Goal: Task Accomplishment & Management: Complete application form

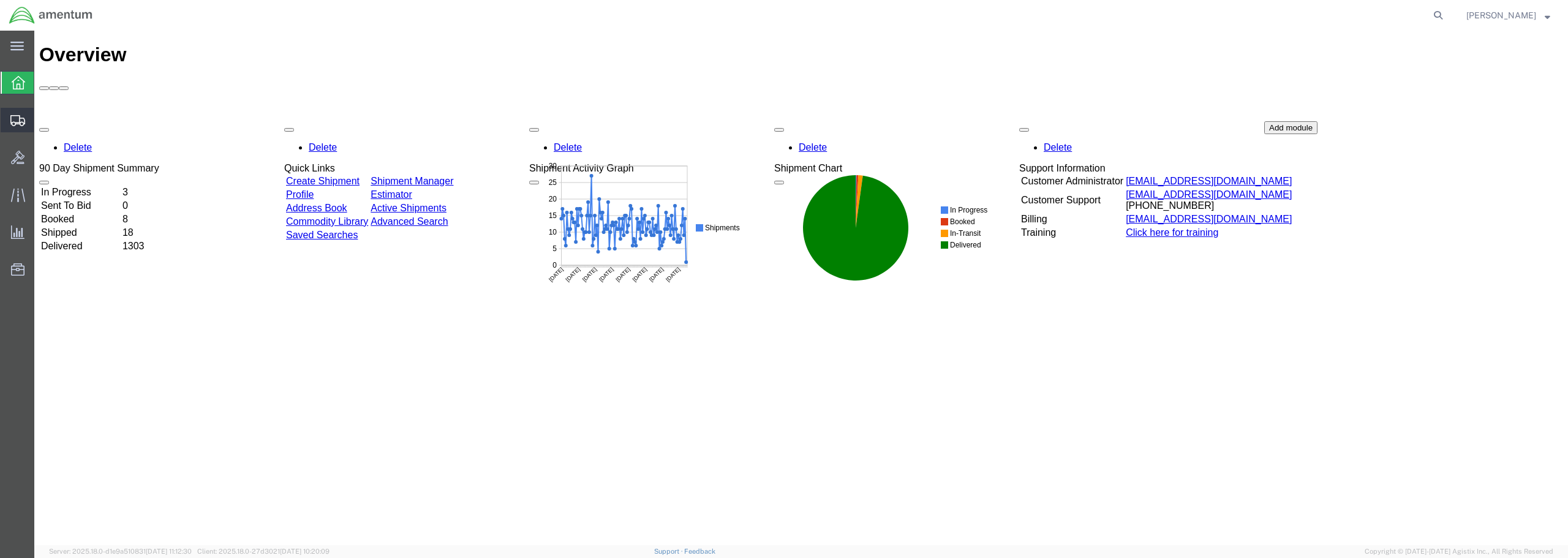
click at [0, 0] on span "Shipment Manager" at bounding box center [0, 0] width 0 height 0
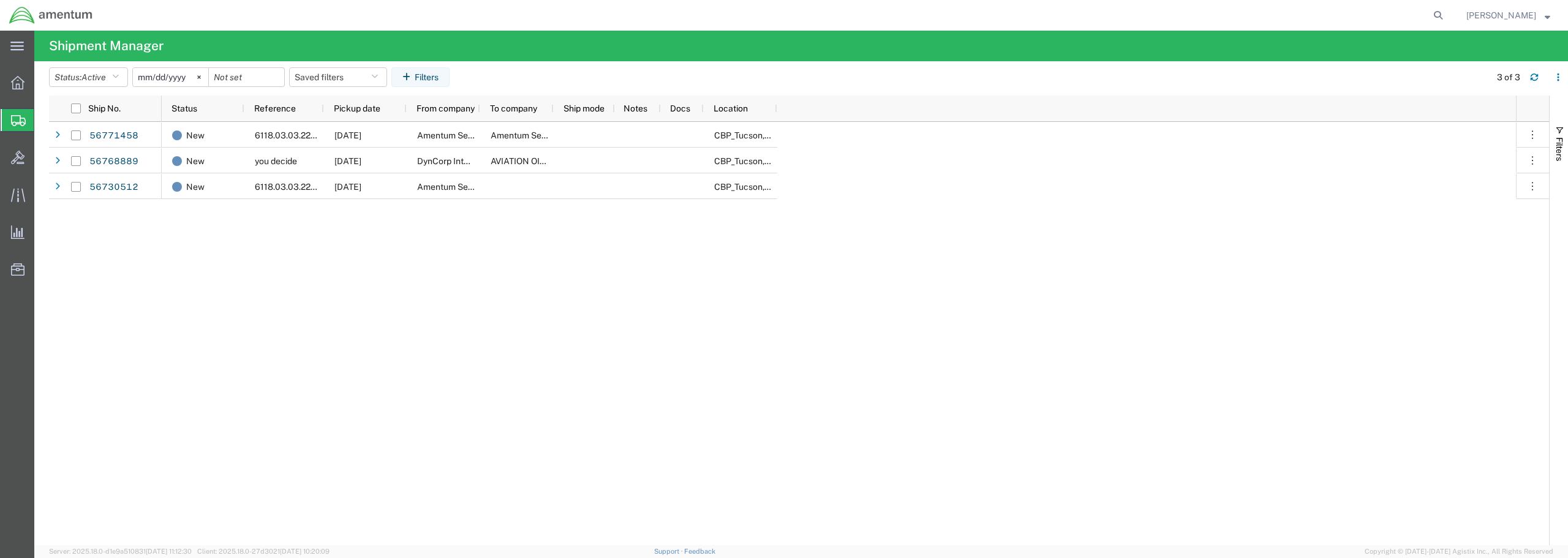
click at [0, 0] on span "Create from Template" at bounding box center [0, 0] width 0 height 0
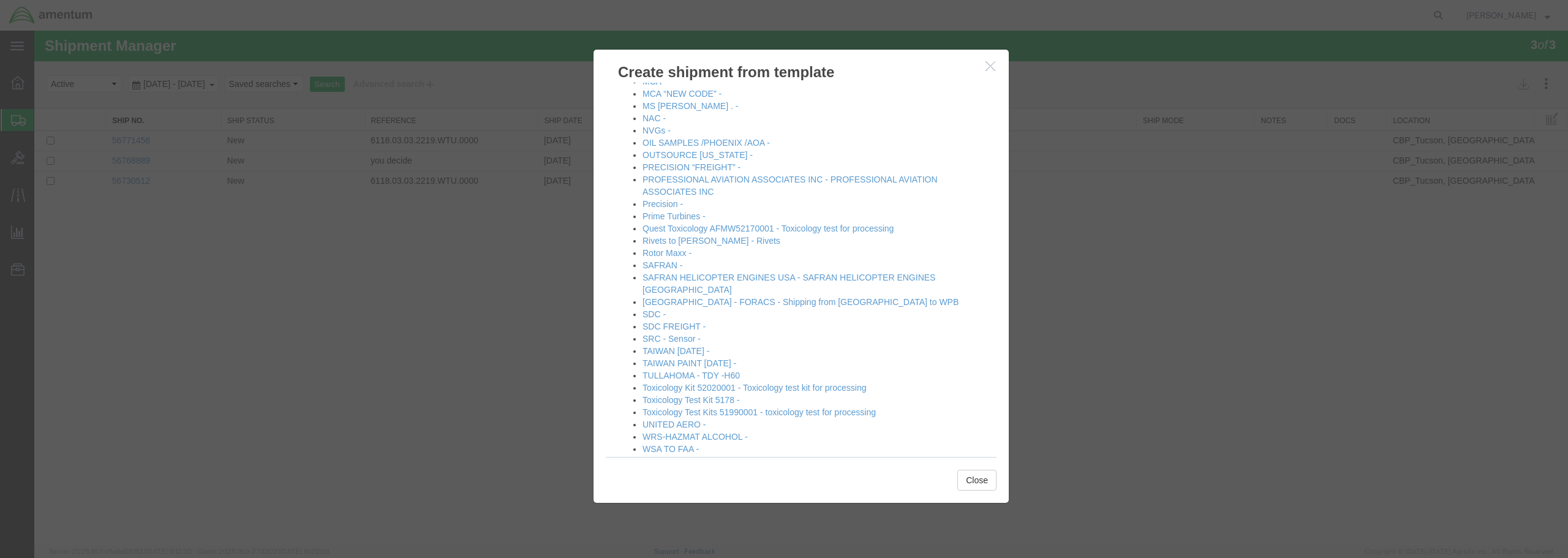
scroll to position [664, 0]
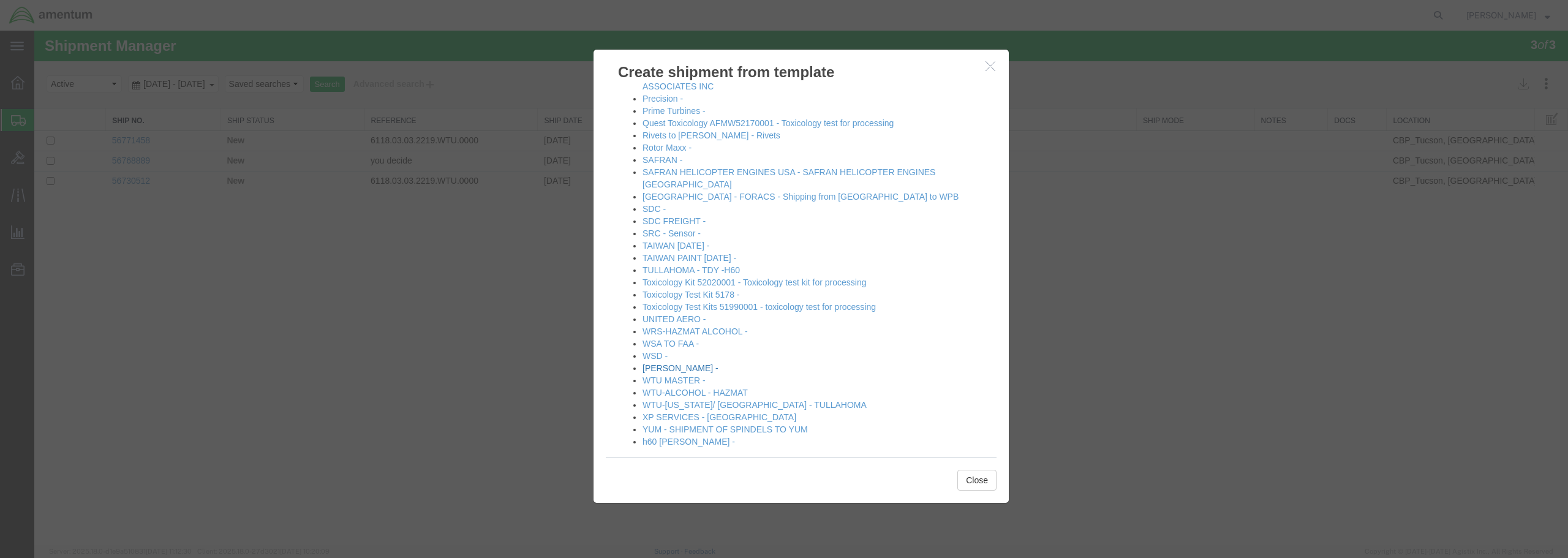
click at [670, 363] on link "[PERSON_NAME] -" at bounding box center [680, 368] width 76 height 10
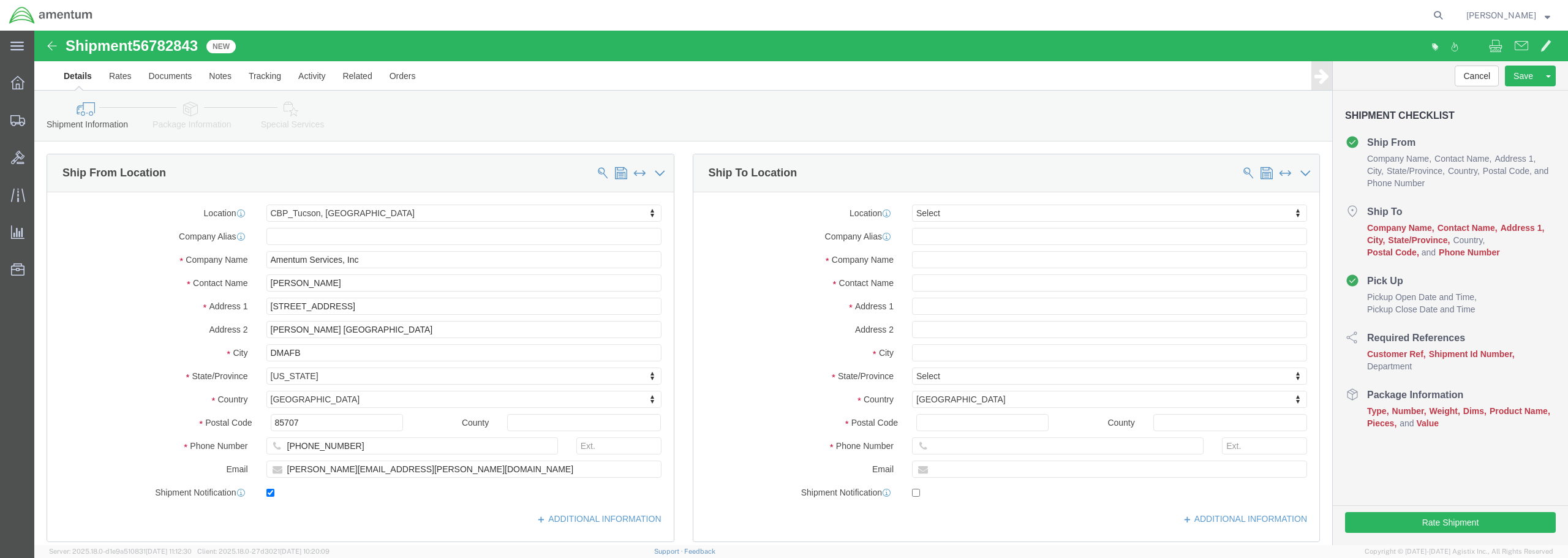
select select "49949"
select select
click input "text"
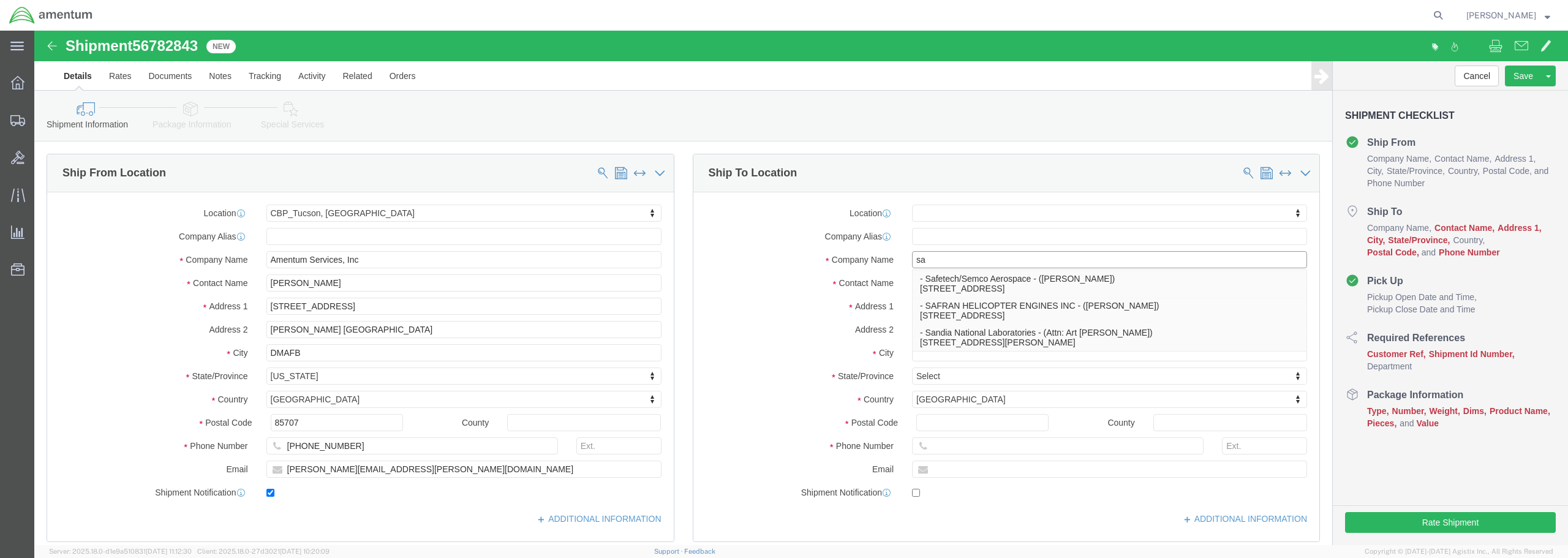
type input "s"
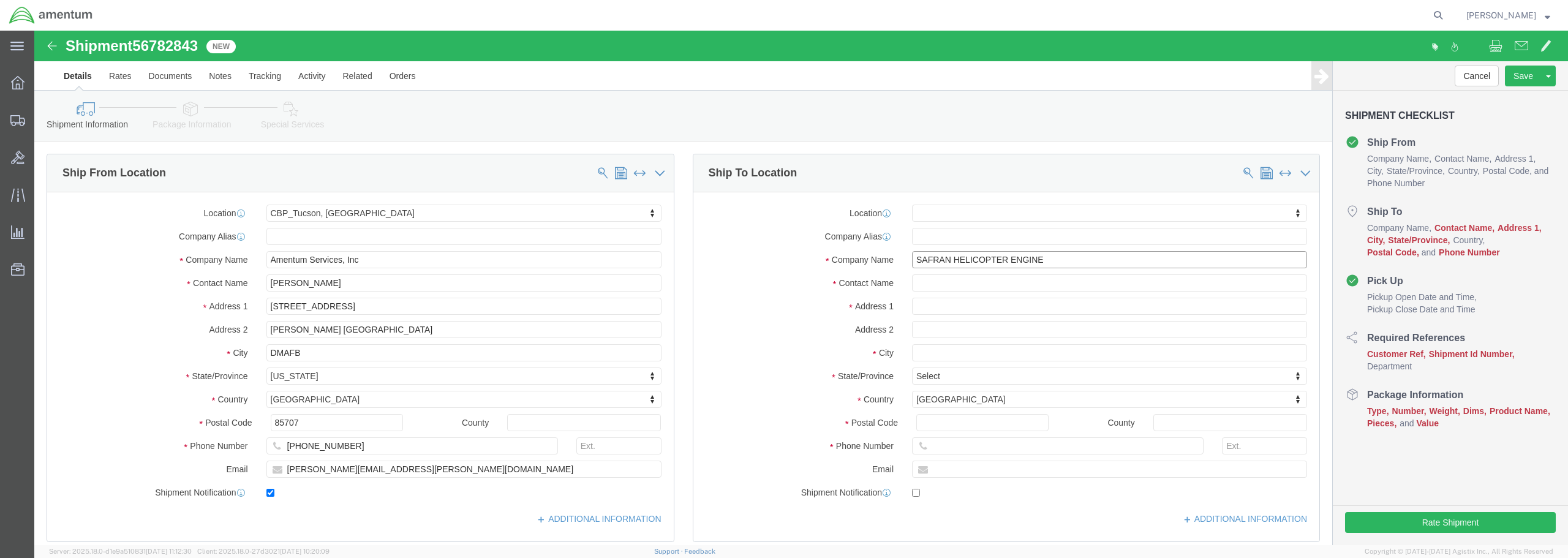
type input "SAFRAN HELICOPTER ENGINES"
click p "- SAFRAN HELICOPTER ENGINES INC - ([PERSON_NAME]) [STREET_ADDRESS]"
select select
type input "SAFRAN HELICOPTER ENGINES INC"
type input "[PERSON_NAME]"
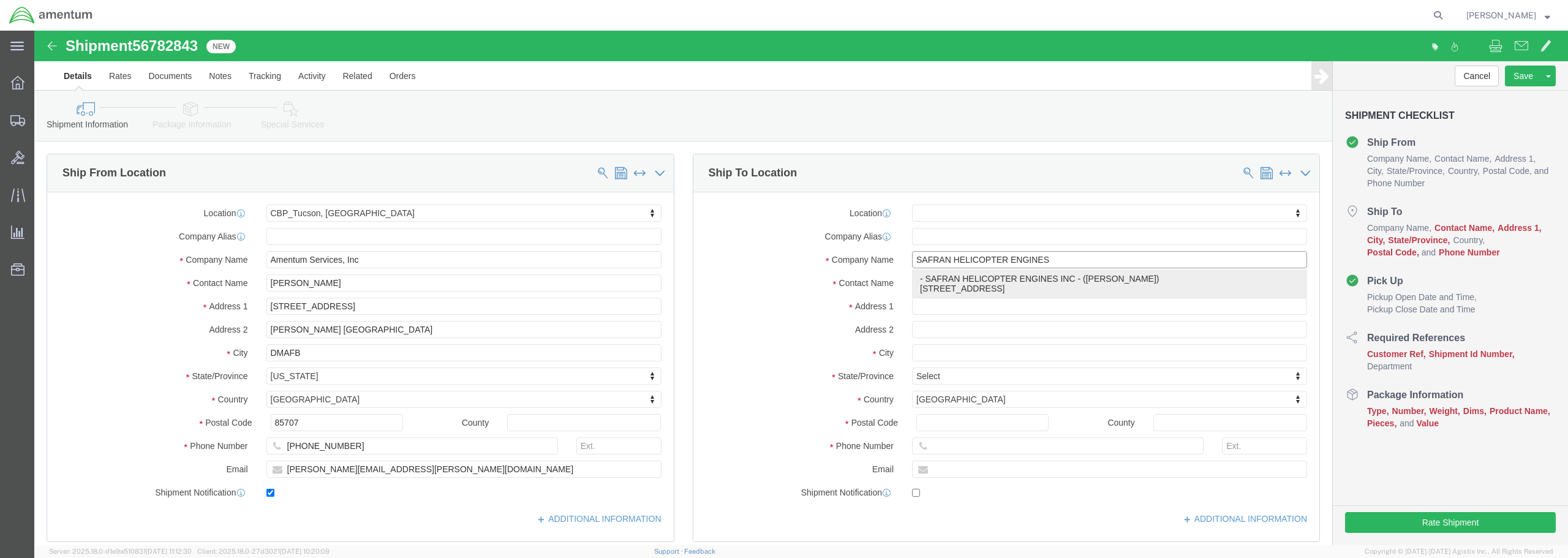
type input "[STREET_ADDRESS]"
type input "[GEOGRAPHIC_DATA]"
type input "75052"
type input "[PHONE_NUMBER]"
select select "[GEOGRAPHIC_DATA]"
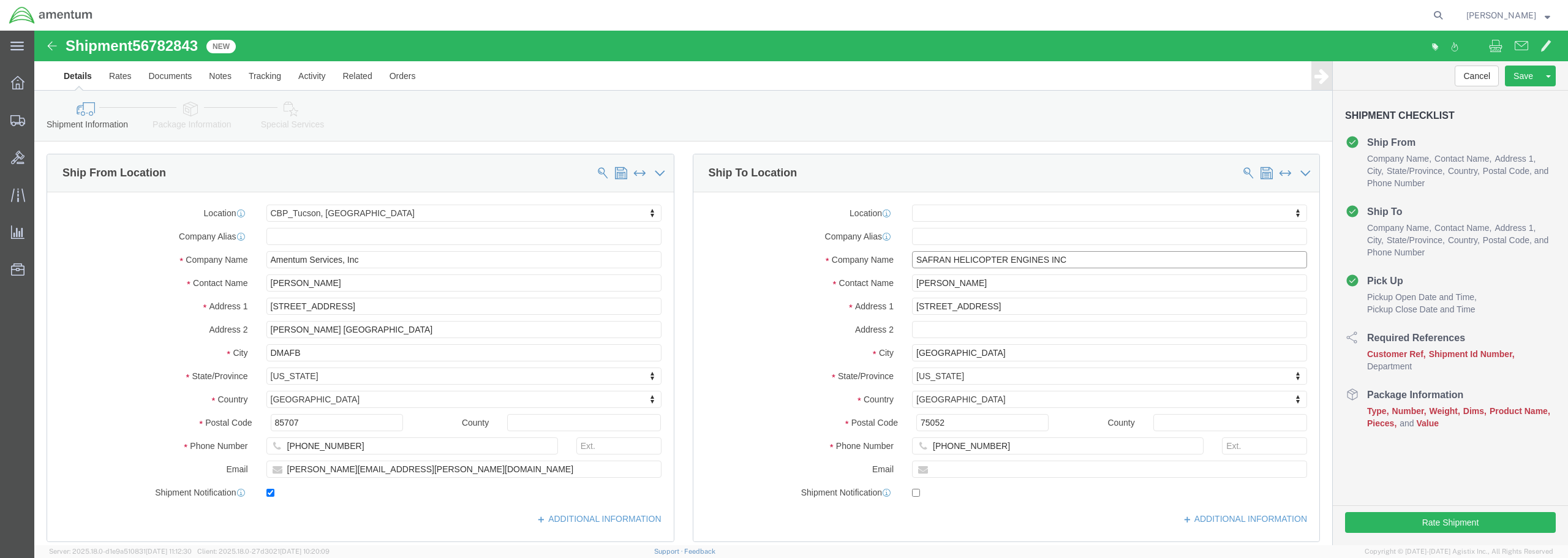
type input "SAFRAN HELICOPTER ENGINES INC"
drag, startPoint x: 948, startPoint y: 254, endPoint x: 862, endPoint y: 250, distance: 86.1
click div "Contact Name [PERSON_NAME]"
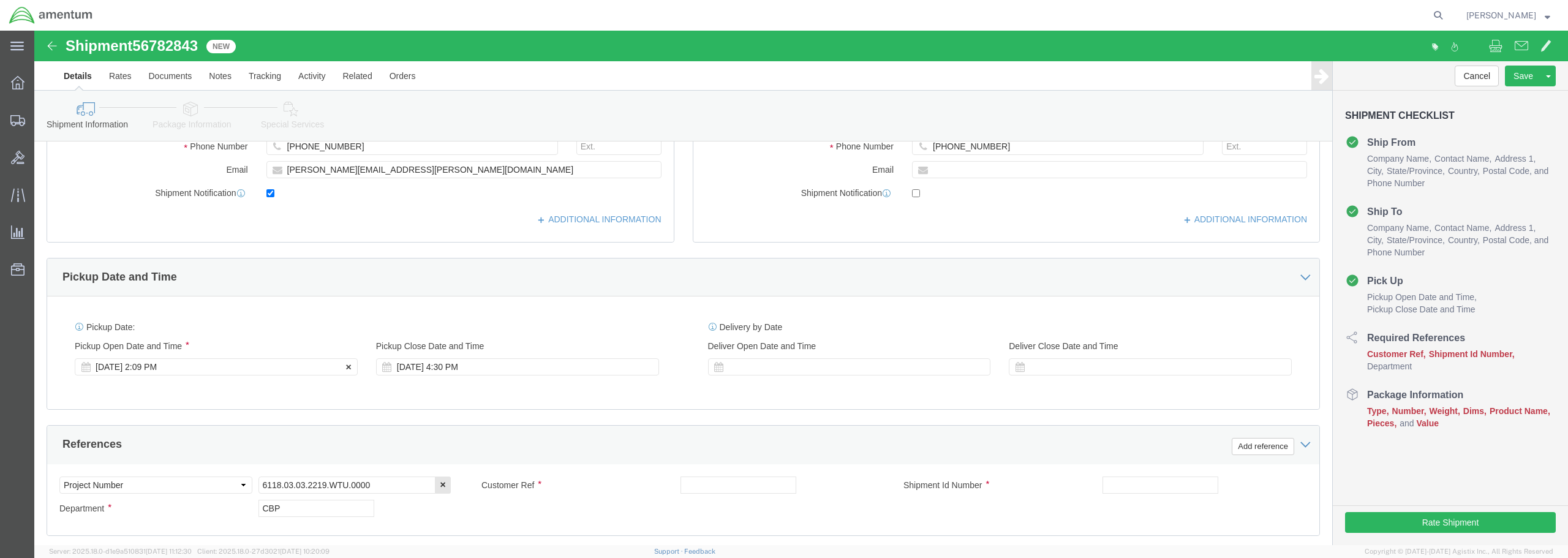
scroll to position [306, 0]
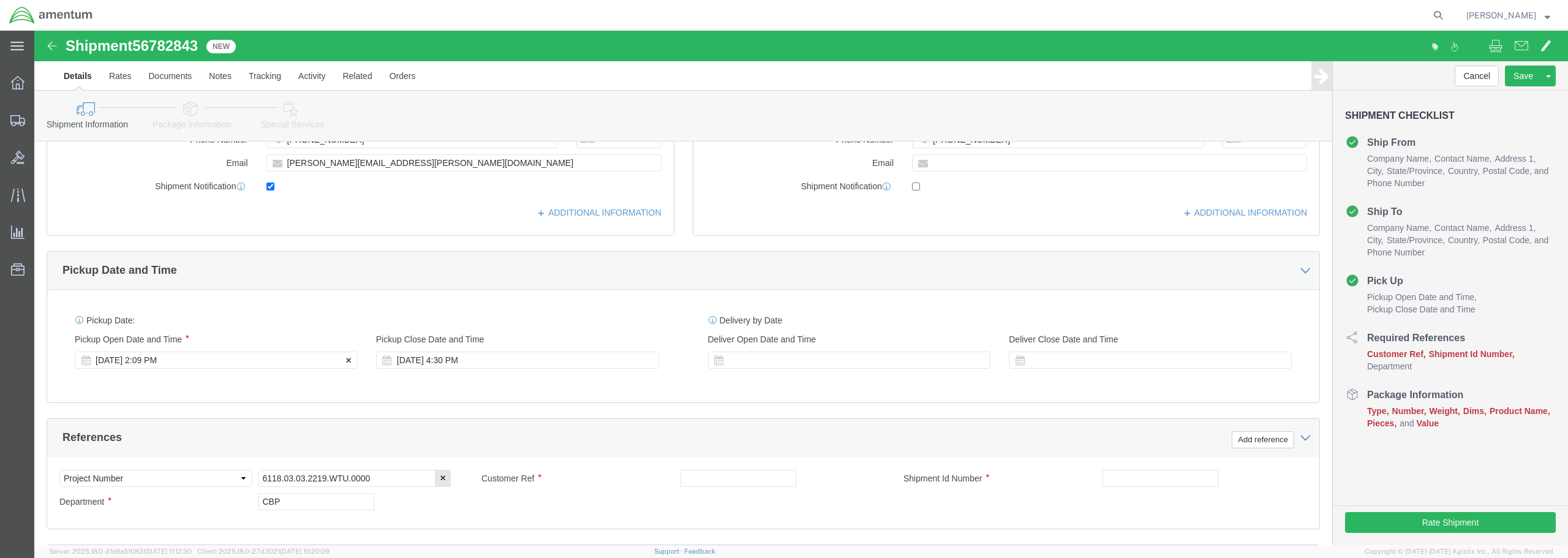
type input "[PERSON_NAME] OR [PERSON_NAME]"
click div "[DATE] 2:09 PM"
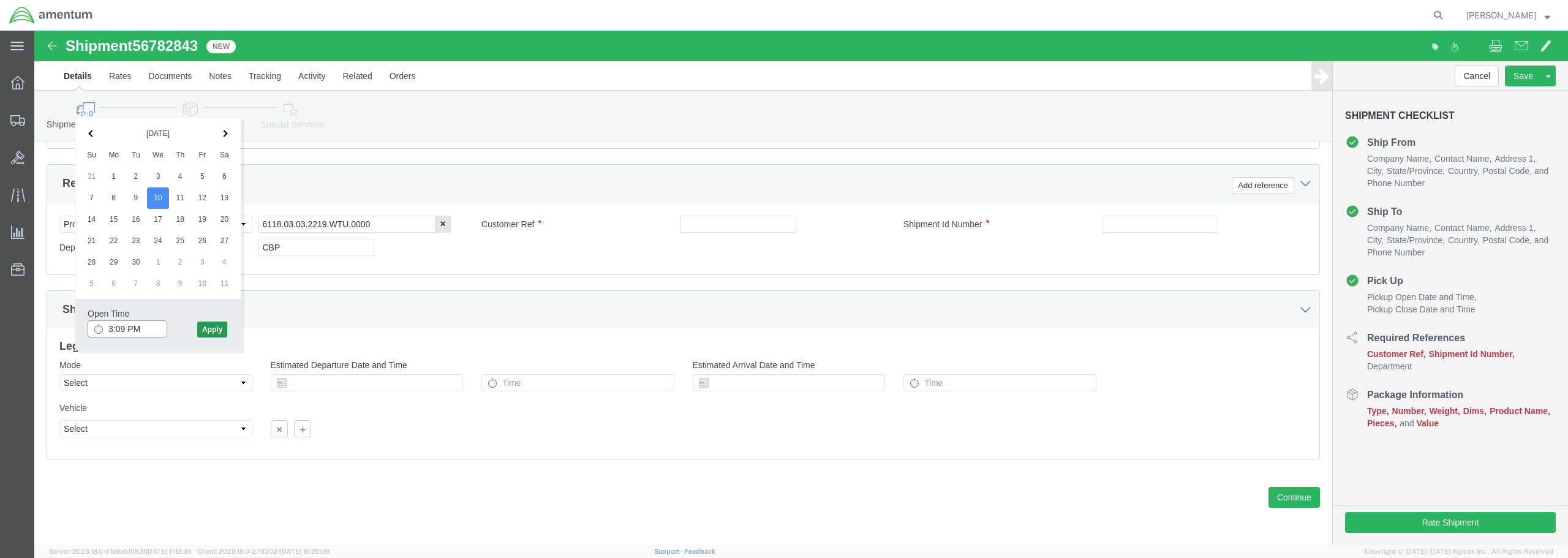
type input "3:09 PM"
click button "Apply"
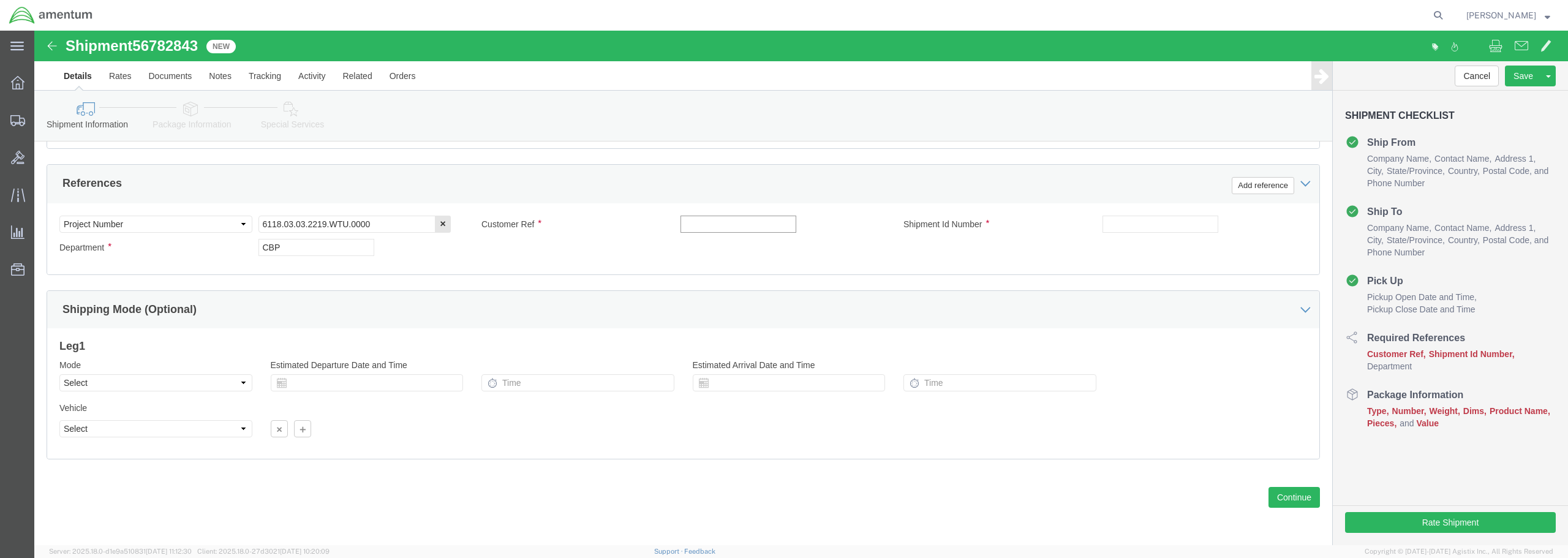
click input "text"
drag, startPoint x: 751, startPoint y: 194, endPoint x: 646, endPoint y: 193, distance: 105.0
click input "DECU / HARNESS RETURN"
type input "DECU / HARNESS RETURN"
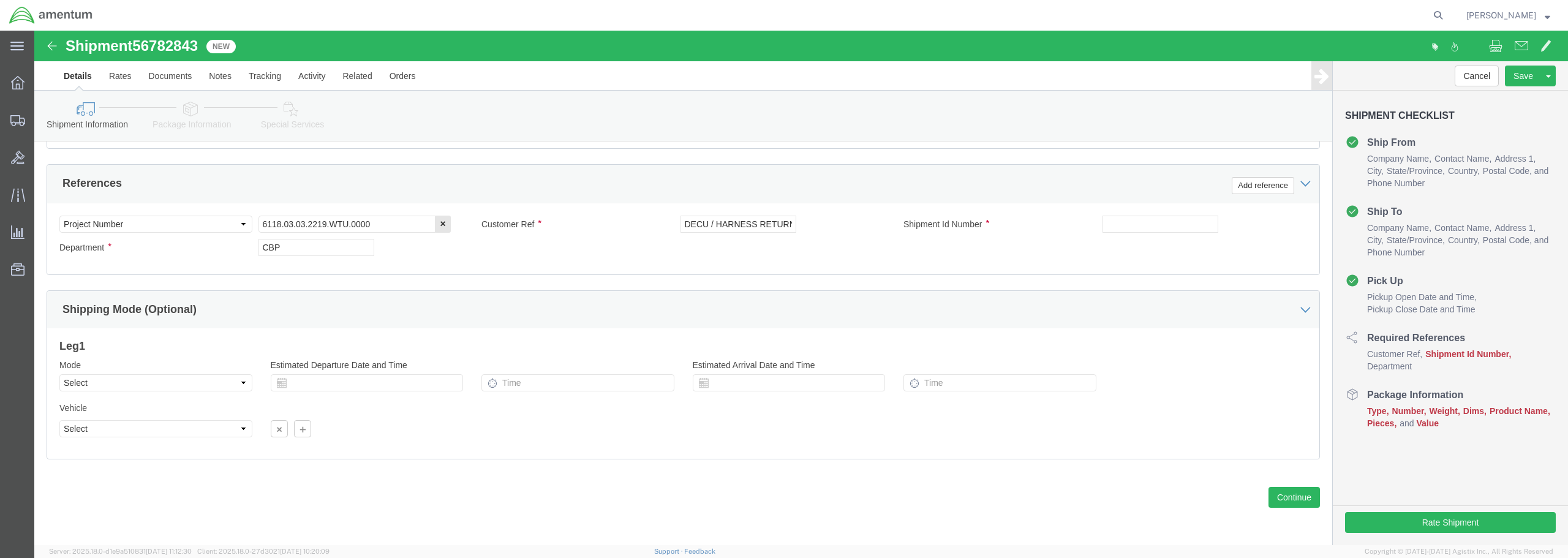
drag, startPoint x: 693, startPoint y: 229, endPoint x: 811, endPoint y: 215, distance: 118.8
click div "Select Account Type Activity ID Airline Appointment Number ASN Batch Request # …"
paste input "DECU / HARNESS RETURN"
type input "DECU / HARNESS RETURN"
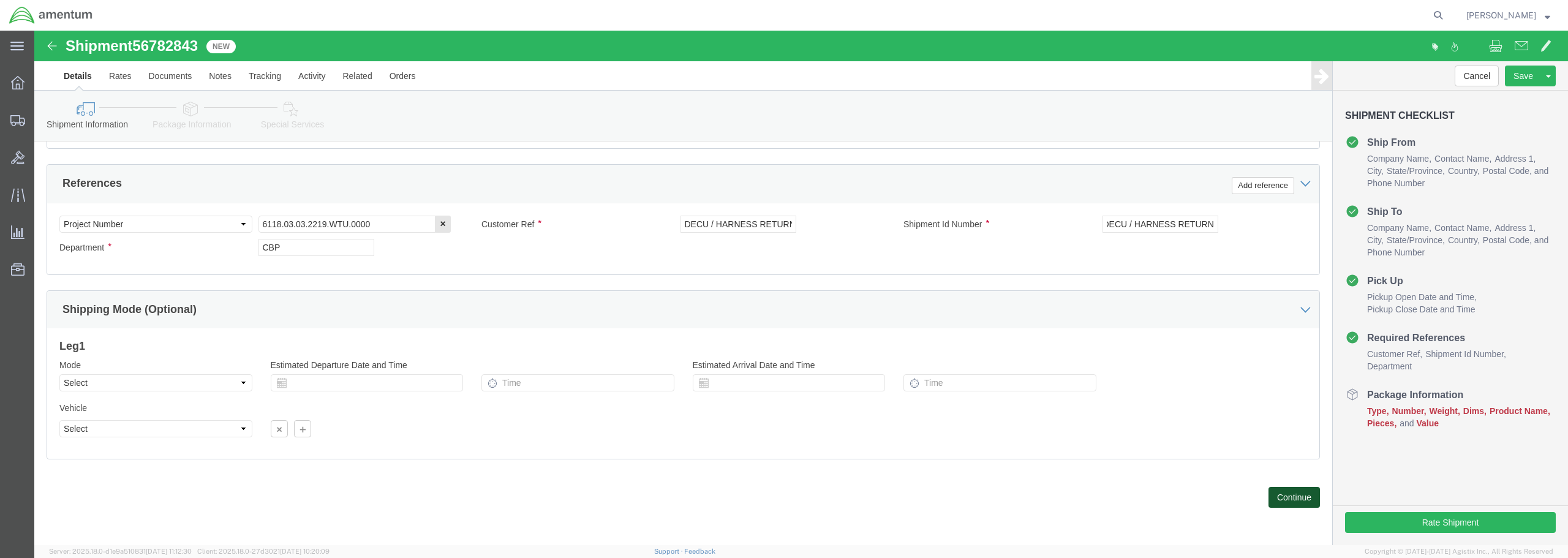
scroll to position [0, 0]
click button "Continue"
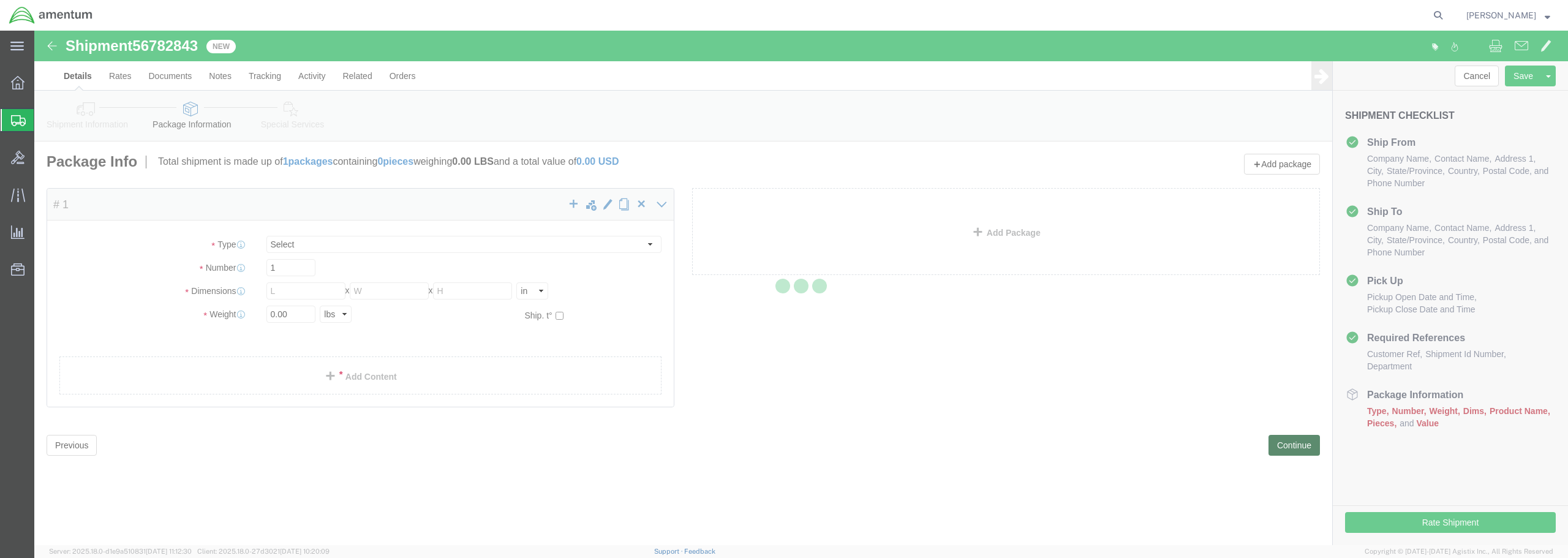
select select "CBOX"
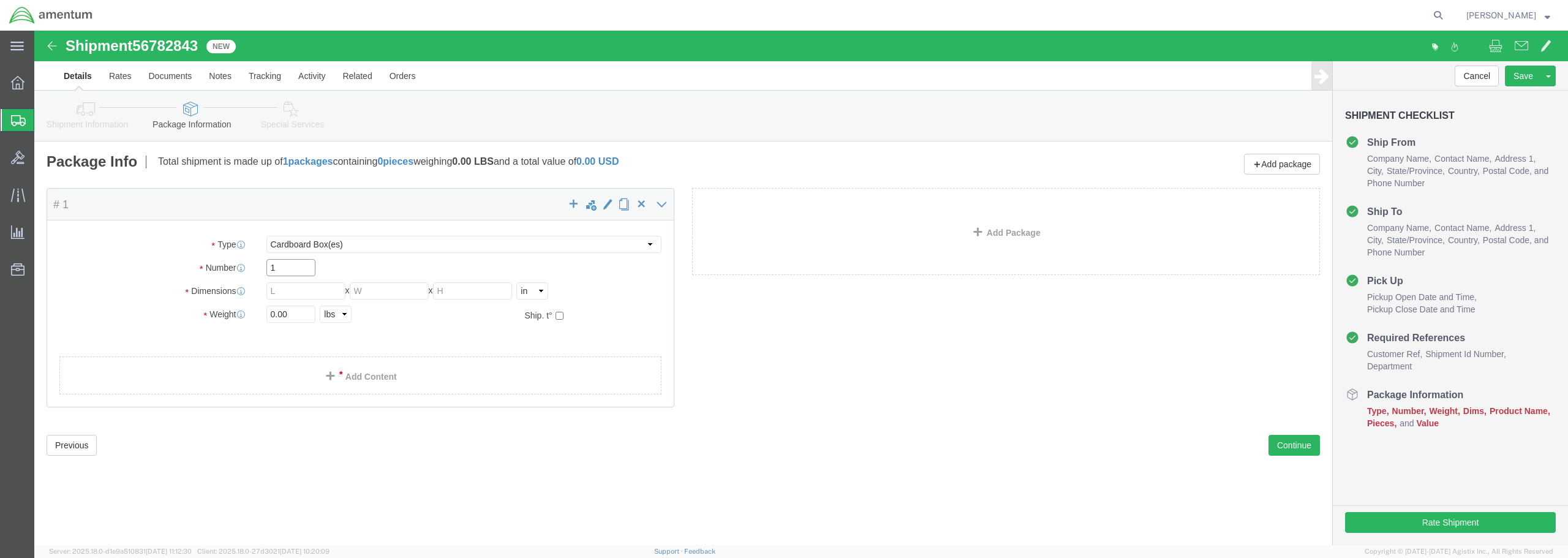
drag, startPoint x: 244, startPoint y: 238, endPoint x: 221, endPoint y: 230, distance: 24.4
click div "Number 1"
type input "2"
click input "text"
type input "25"
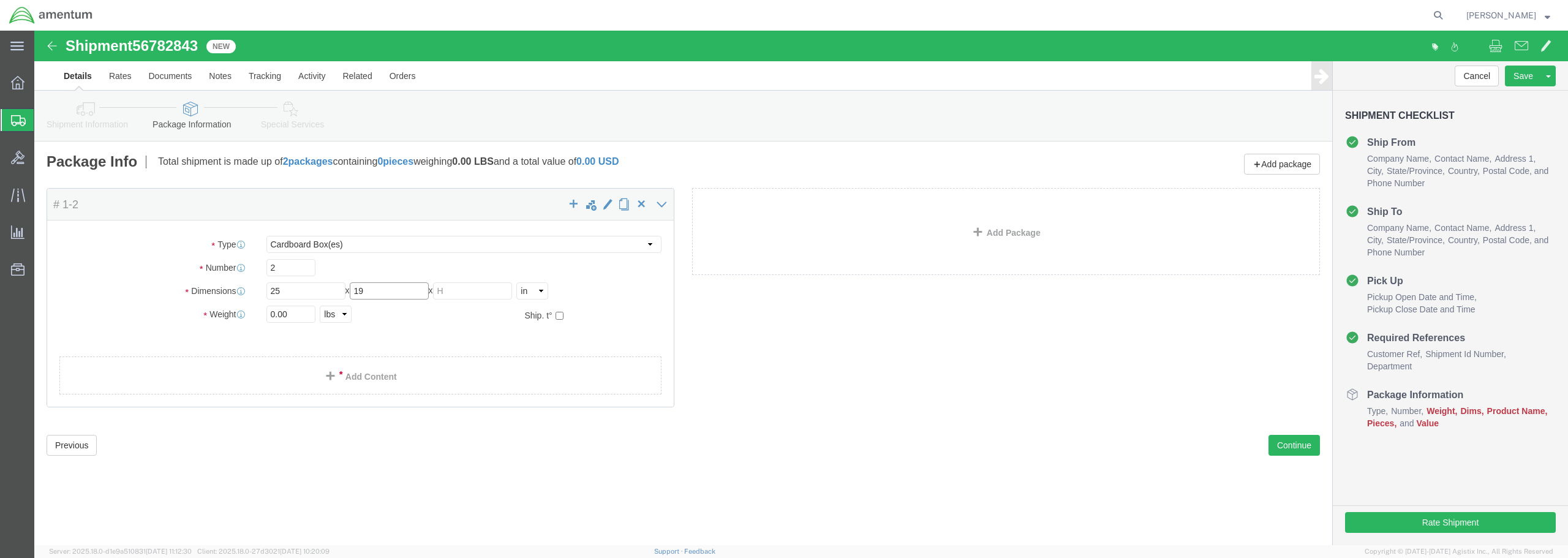
type input "19"
type input "8"
type input "18"
drag, startPoint x: 265, startPoint y: 284, endPoint x: 202, endPoint y: 279, distance: 63.2
click div "Weight Total weight of packages in pounds or kilograms 0.00 Select kgs lbs Ship…"
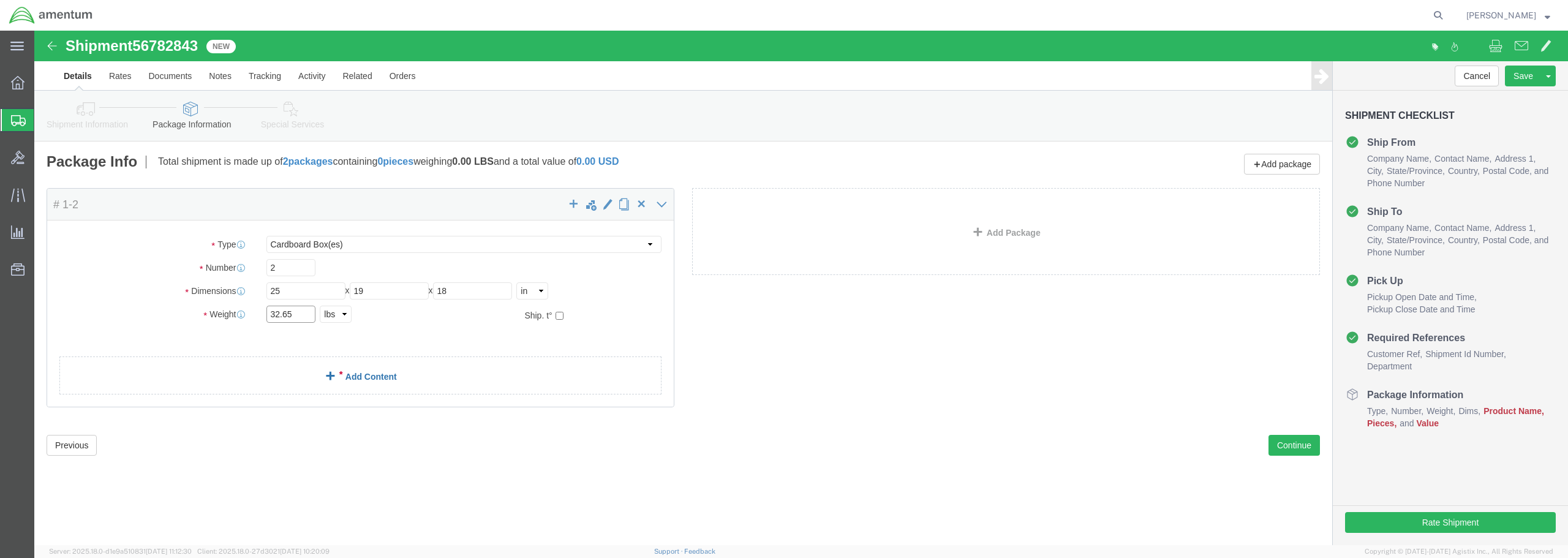
type input "32.65"
click link "Add Content"
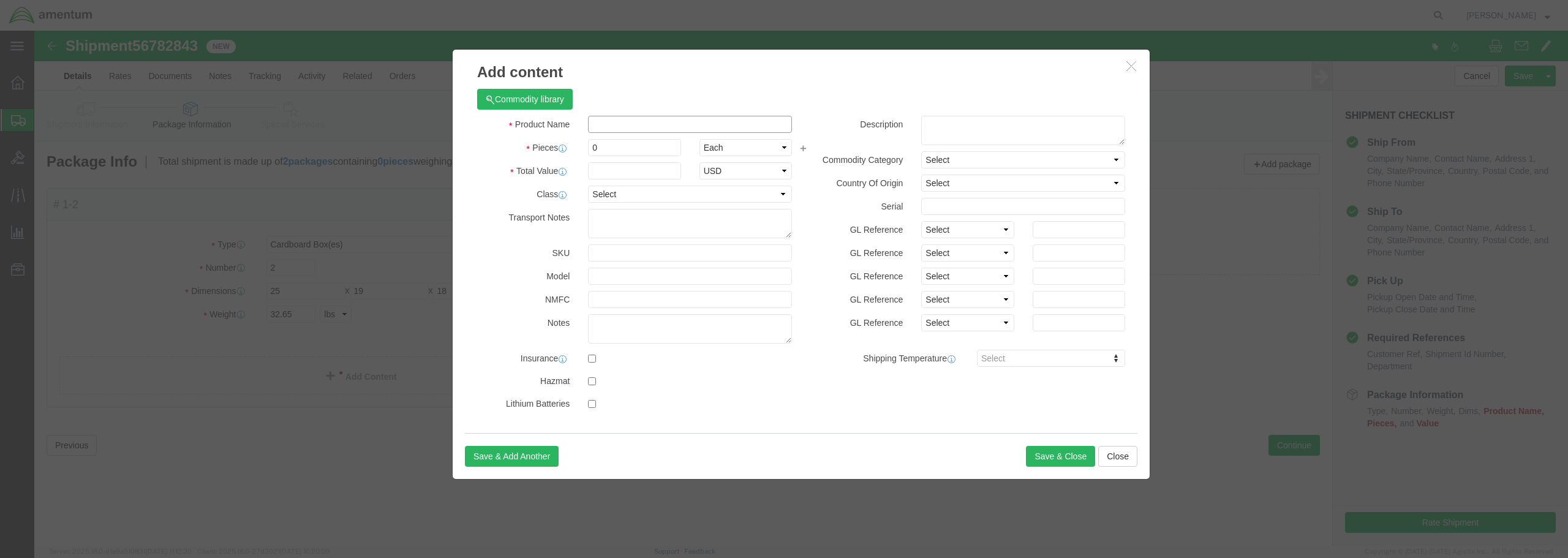
click input "text"
paste input "DECU / HARNESS RETURN"
type input "DECU / HARNESS RETURN"
drag, startPoint x: 577, startPoint y: 116, endPoint x: 553, endPoint y: 118, distance: 24.1
click div "0"
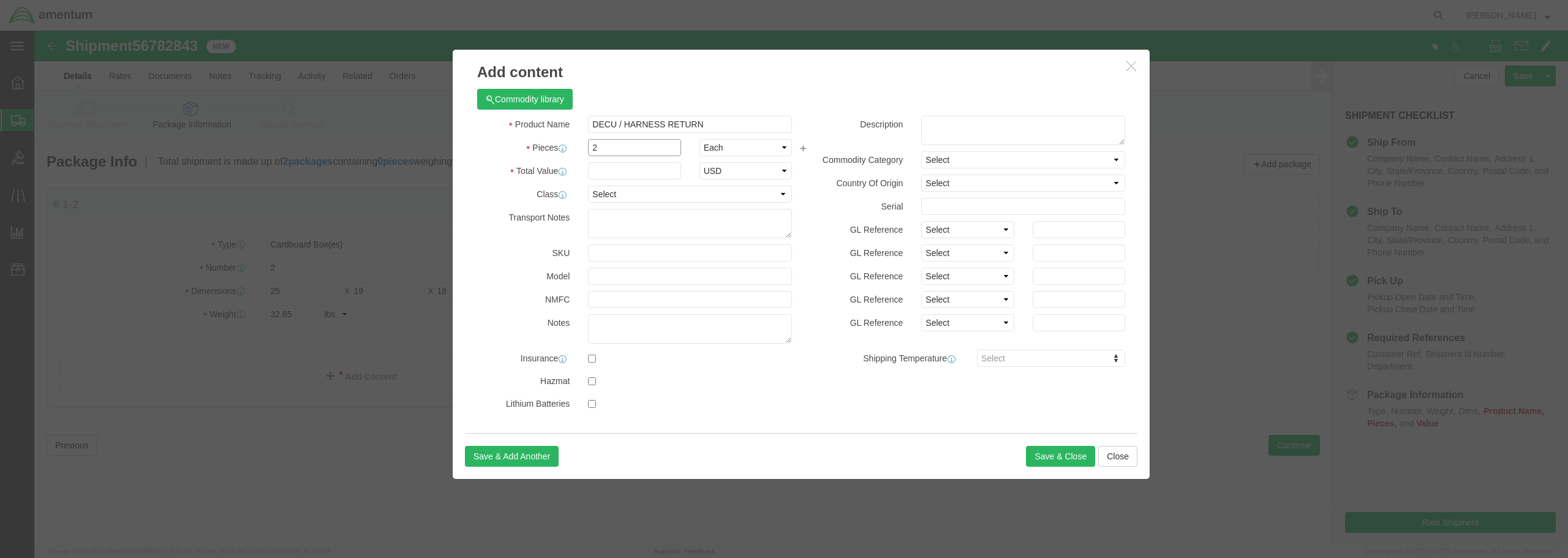
type input "2"
click input "text"
type input "2500.00"
click select "Select 50 55 60 65 70 85 92.5 100 125 175 250 300 400"
select select "175"
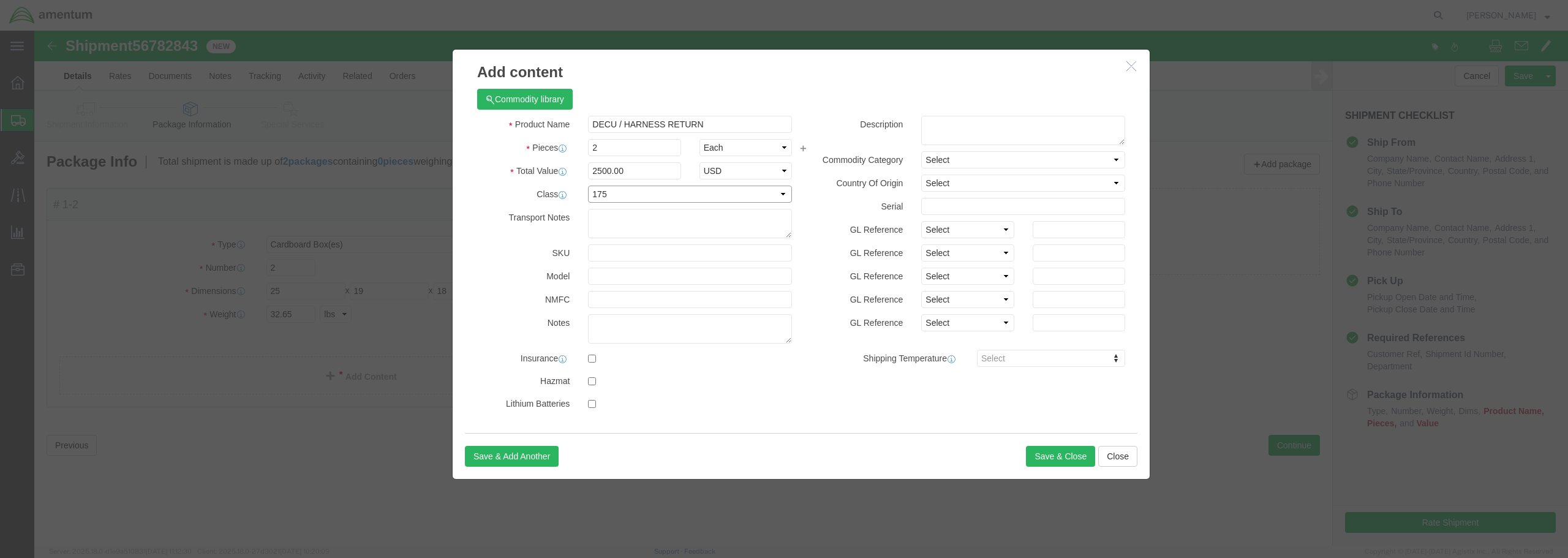
click select "Select 50 55 60 65 70 85 92.5 100 125 175 250 300 400"
paste input "DECU / HARNESS RETURN"
type input "DECU / HARNESS RETURN"
click button "Save & Close"
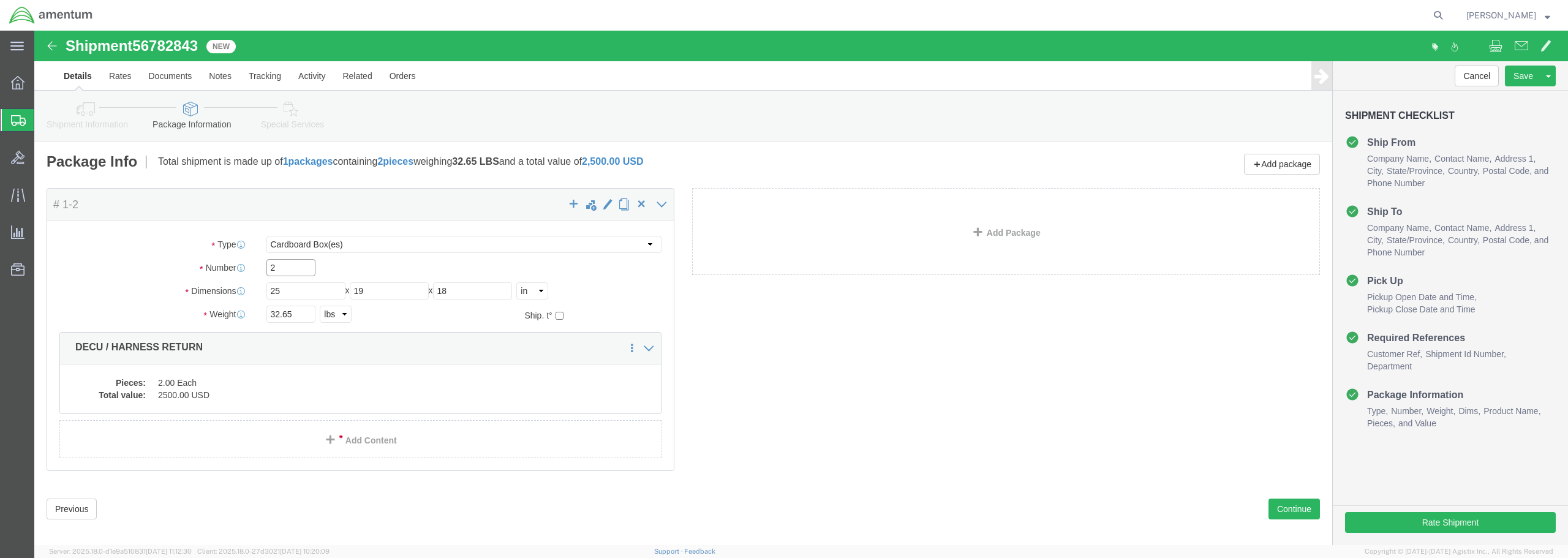
drag, startPoint x: 243, startPoint y: 236, endPoint x: 232, endPoint y: 233, distance: 11.4
click input "2"
type input "1"
click button "Continue"
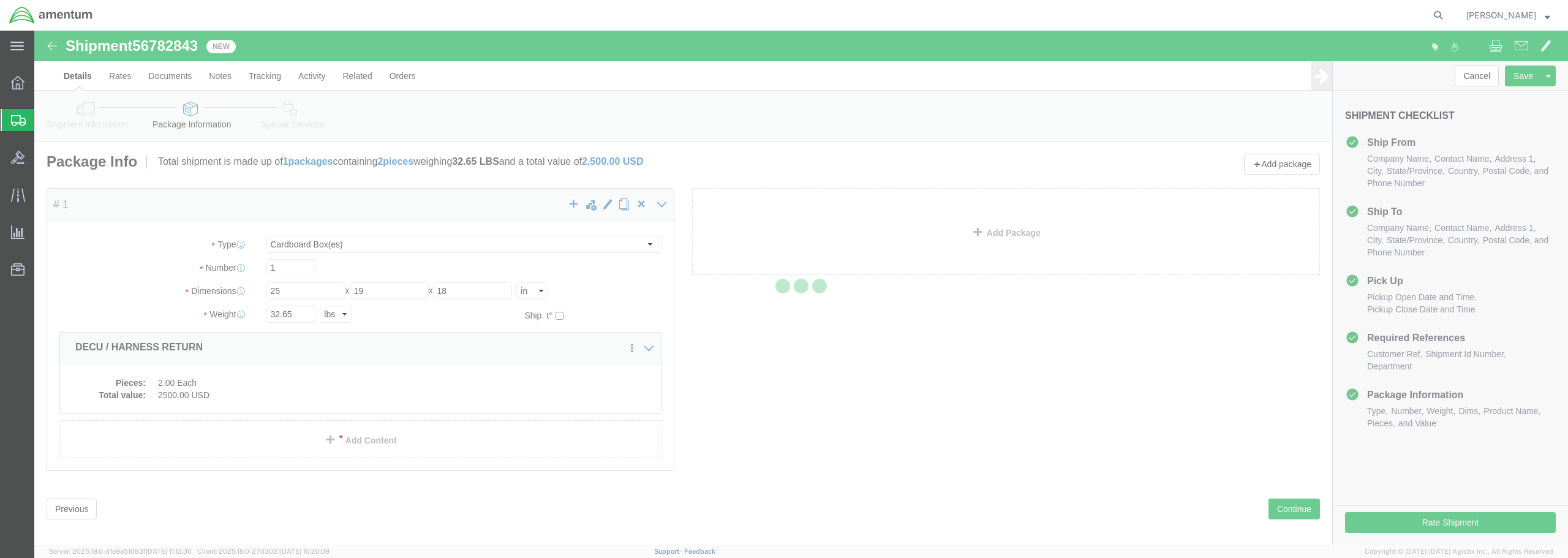
select select
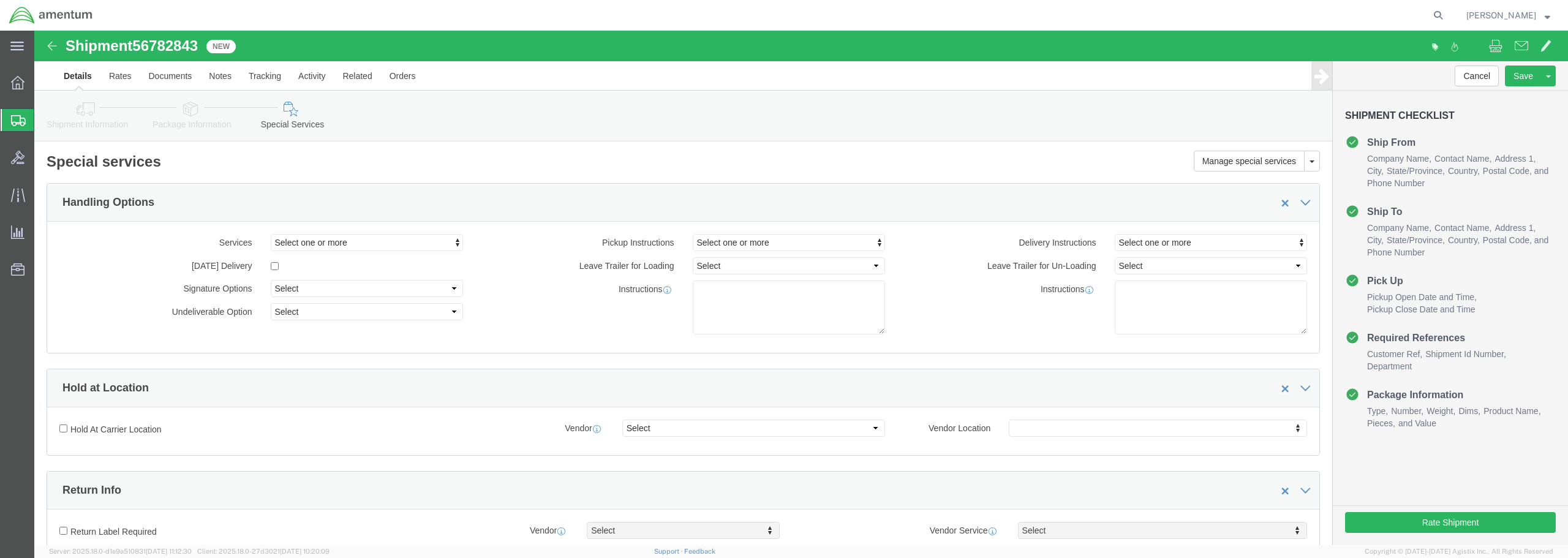
select select "DEPARTMENT"
click button "Rate Shipment"
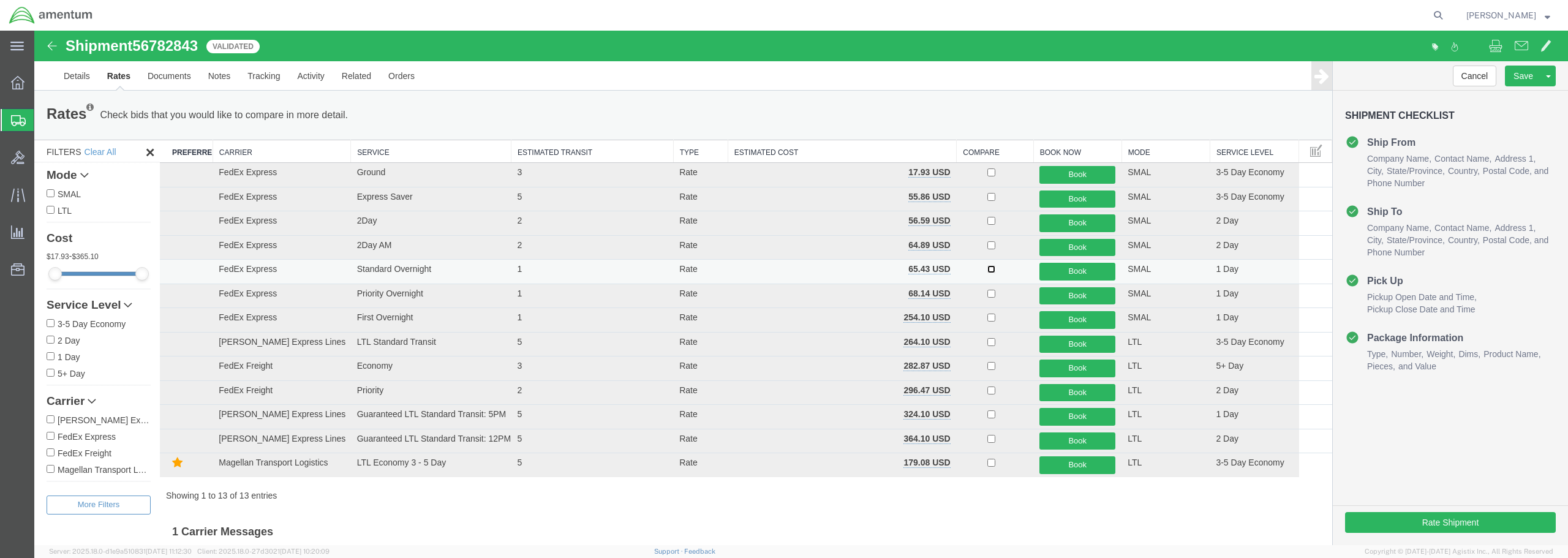
click at [988, 269] on input "checkbox" at bounding box center [991, 269] width 8 height 8
checkbox input "true"
click at [1068, 272] on button "Book" at bounding box center [1077, 272] width 76 height 18
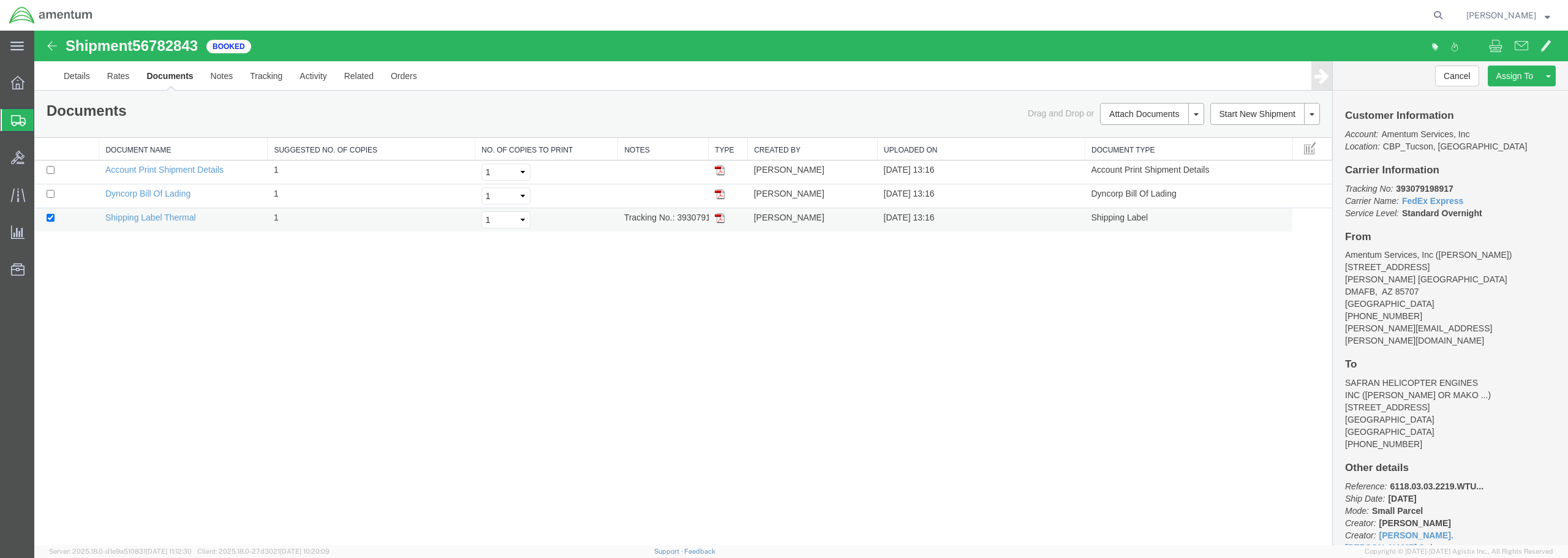
click at [721, 220] on img at bounding box center [719, 218] width 10 height 10
